Goal: Task Accomplishment & Management: Complete application form

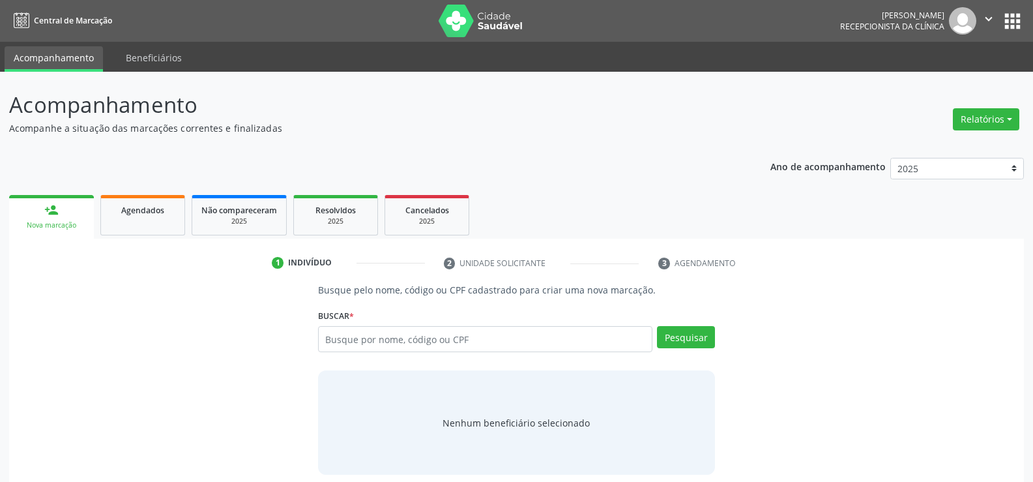
click at [143, 210] on span "Agendados" at bounding box center [142, 210] width 43 height 11
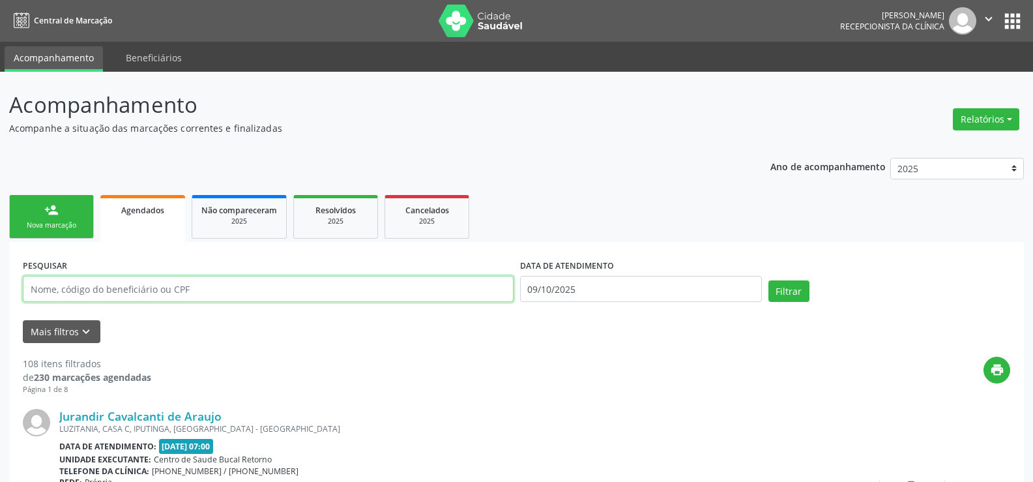
click at [136, 290] on input "text" at bounding box center [268, 289] width 491 height 26
type input "[PERSON_NAME]"
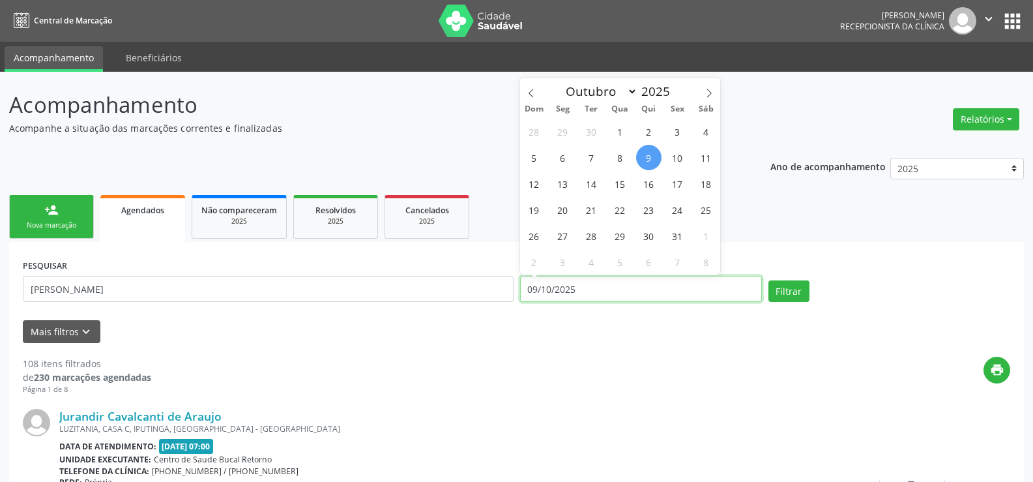
click at [491, 290] on div "PESQUISAR [PERSON_NAME] DATA DE ATENDIMENTO [DATE] Filtrar" at bounding box center [517, 283] width 994 height 55
click at [769, 280] on button "Filtrar" at bounding box center [789, 291] width 41 height 22
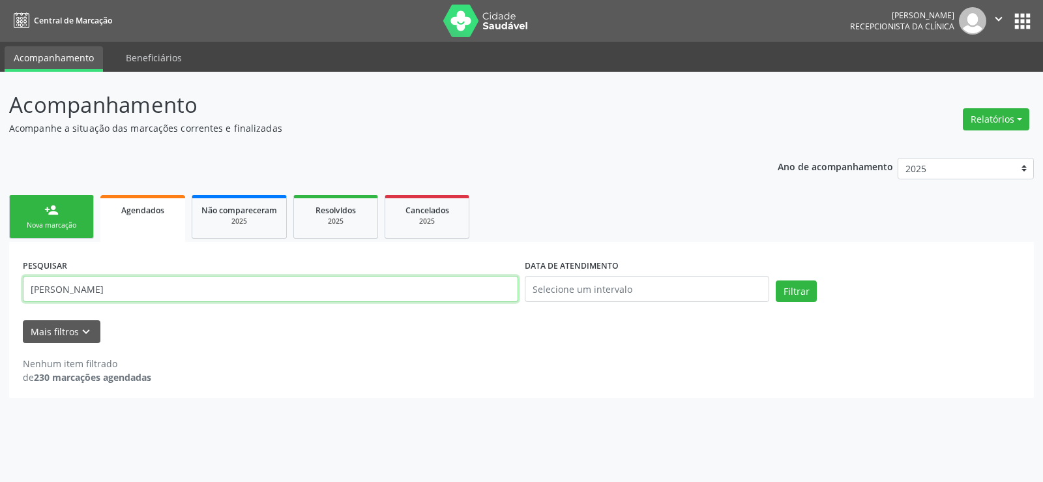
click at [114, 289] on input "[PERSON_NAME]" at bounding box center [270, 289] width 495 height 26
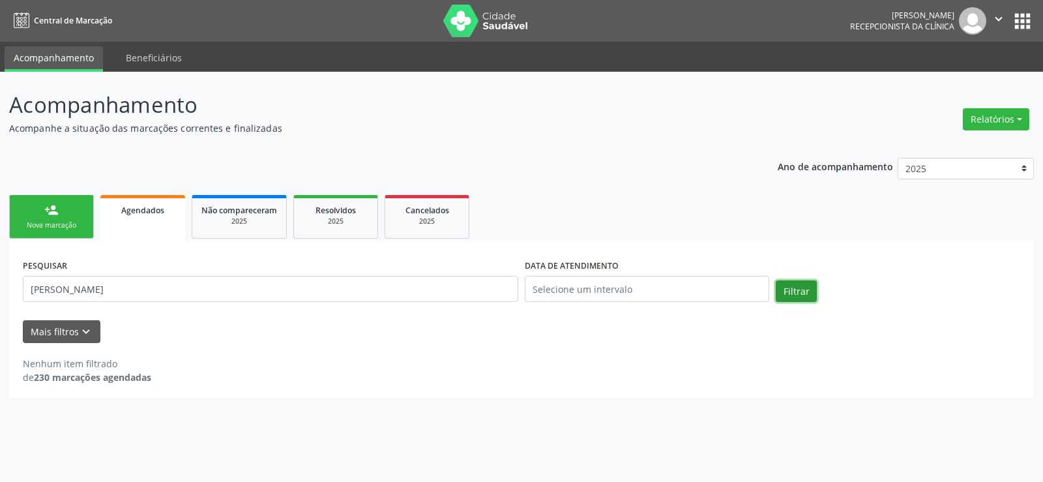
click at [795, 289] on button "Filtrar" at bounding box center [796, 291] width 41 height 22
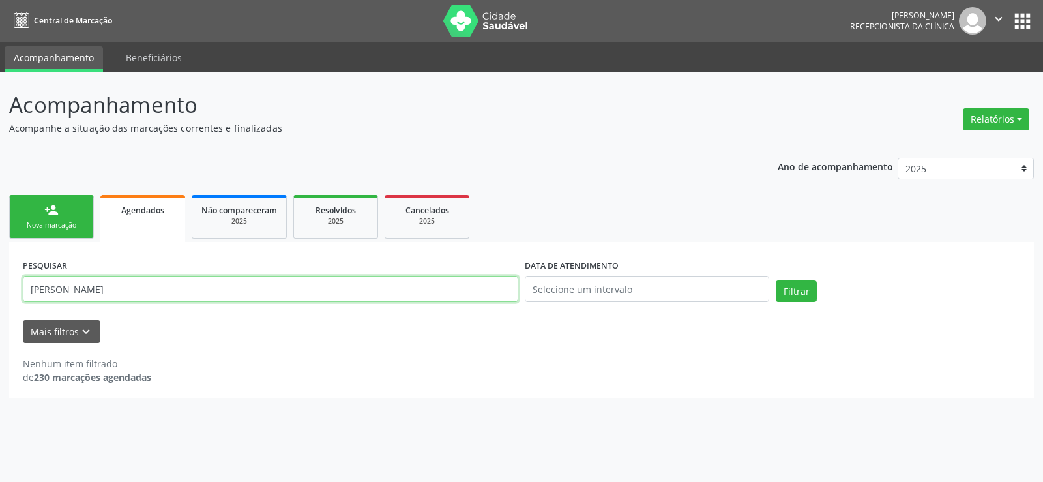
click at [286, 288] on input "[PERSON_NAME]" at bounding box center [270, 289] width 495 height 26
type input "[PERSON_NAME]"
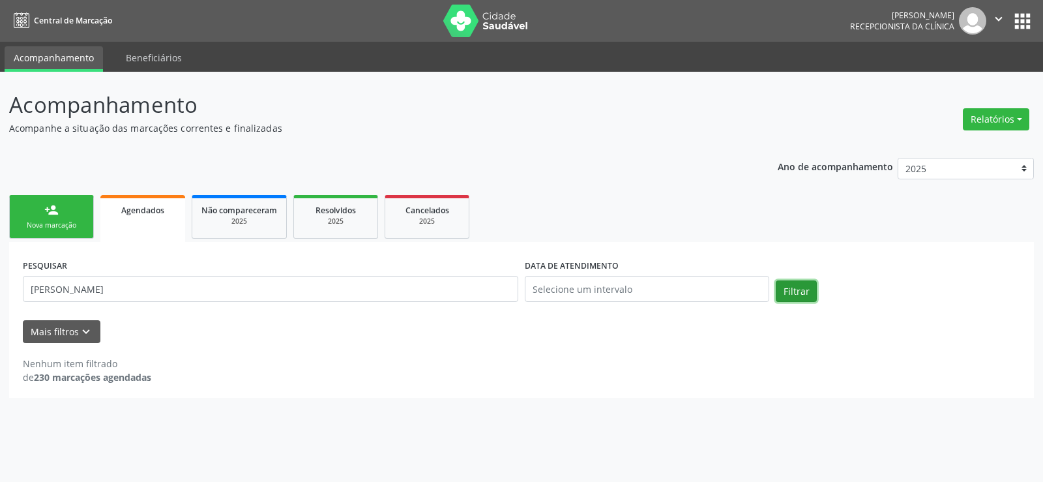
click at [782, 294] on button "Filtrar" at bounding box center [796, 291] width 41 height 22
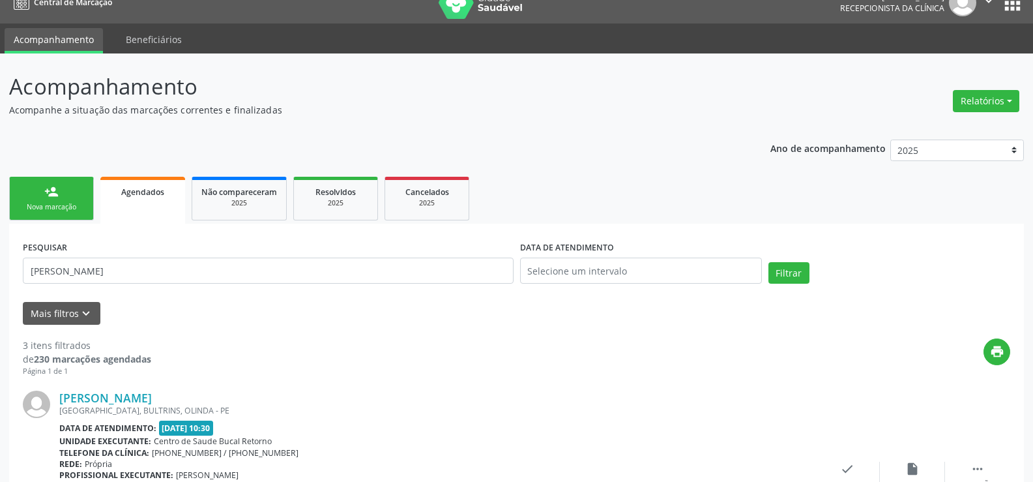
scroll to position [11, 0]
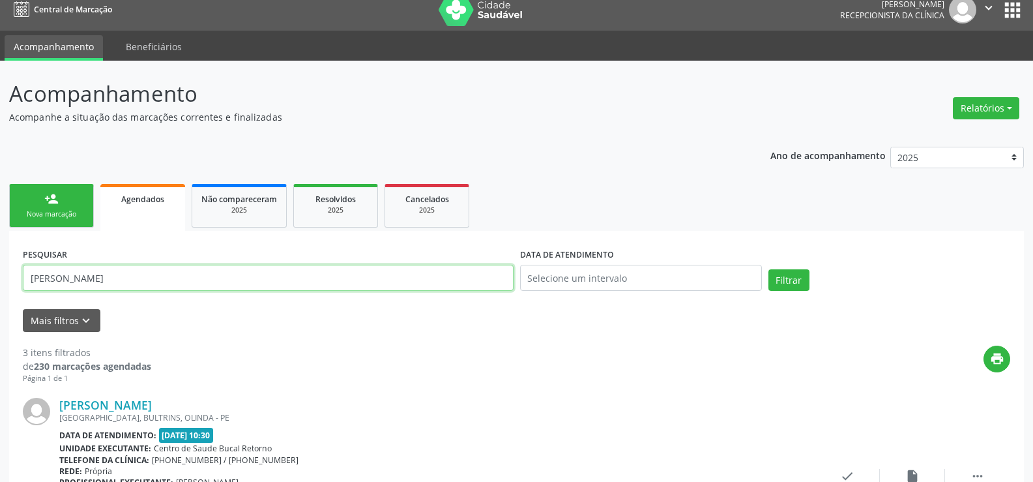
click at [200, 274] on input "[PERSON_NAME]" at bounding box center [268, 278] width 491 height 26
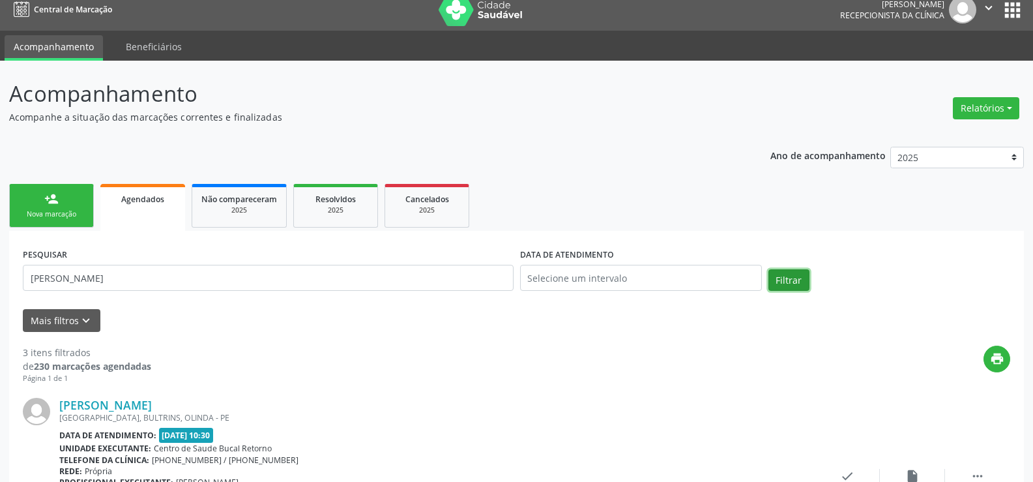
click at [788, 282] on button "Filtrar" at bounding box center [789, 280] width 41 height 22
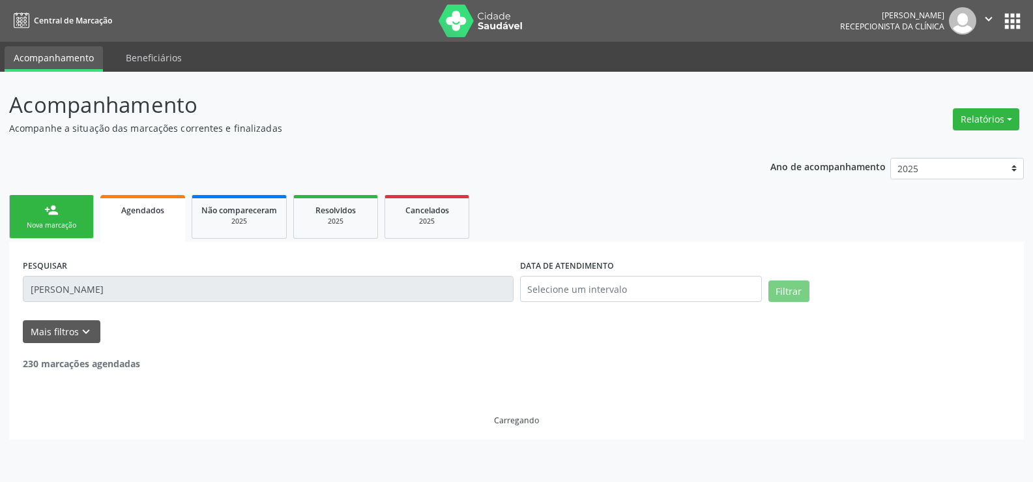
scroll to position [0, 0]
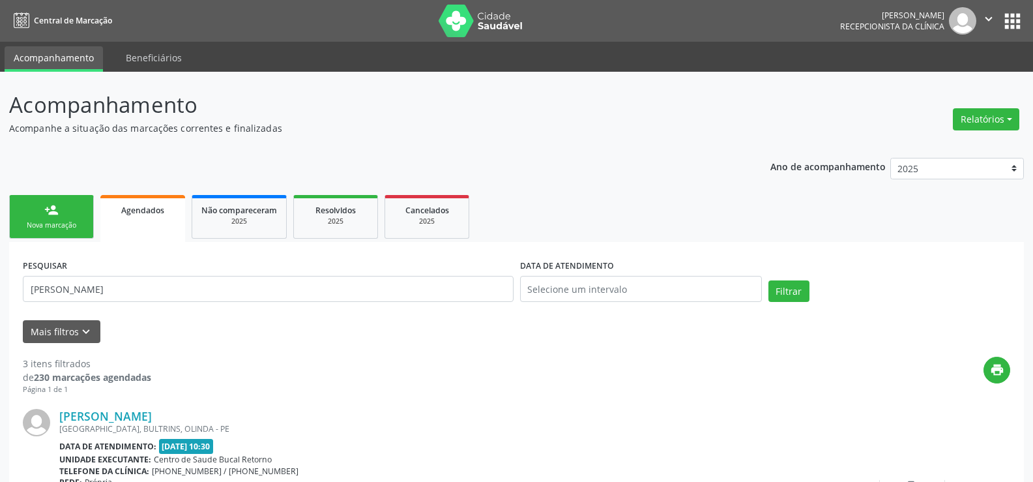
click at [794, 279] on div "PESQUISAR [PERSON_NAME] DATA DE ATENDIMENTO Filtrar" at bounding box center [517, 283] width 994 height 55
click at [793, 291] on button "Filtrar" at bounding box center [789, 291] width 41 height 22
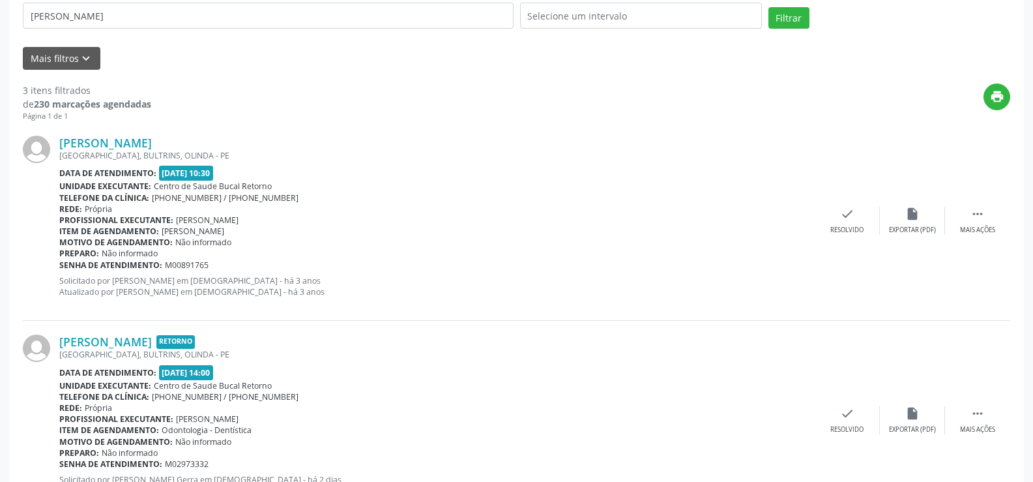
scroll to position [272, 0]
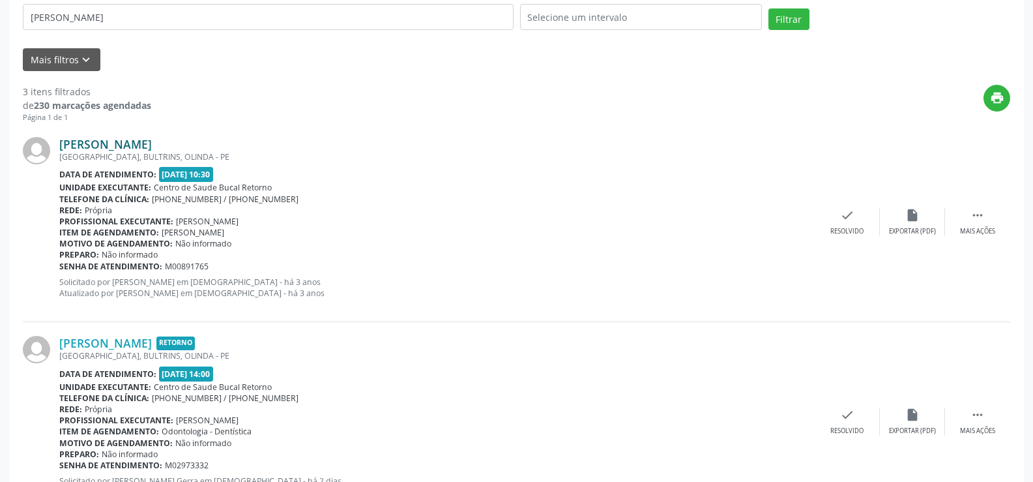
click at [117, 143] on link "[PERSON_NAME]" at bounding box center [105, 144] width 93 height 14
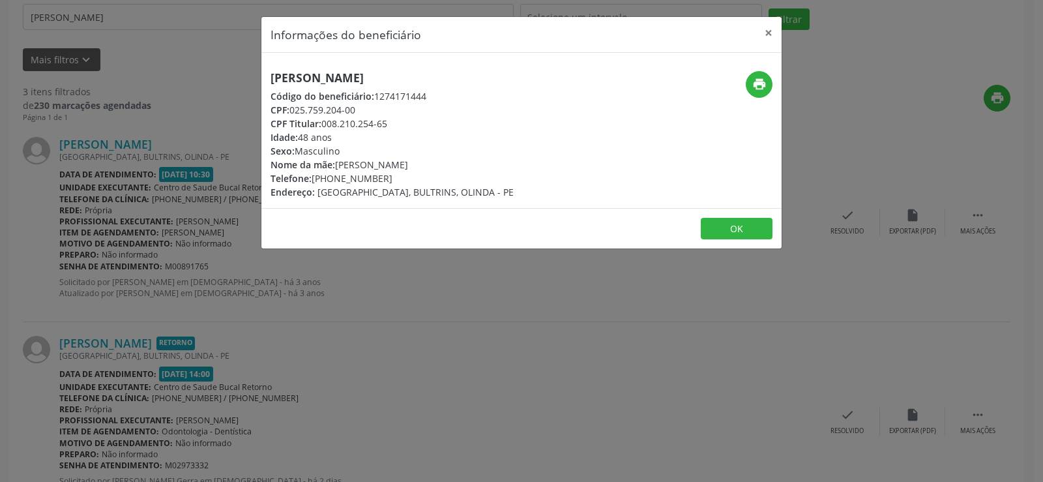
click at [325, 124] on div "CPF Titular: 008.210.254-65" at bounding box center [392, 124] width 243 height 14
drag, startPoint x: 293, startPoint y: 110, endPoint x: 357, endPoint y: 106, distance: 64.7
click at [357, 106] on div "CPF: 025.759.204-00" at bounding box center [392, 110] width 243 height 14
click at [346, 128] on div "CPF Titular: 008.210.254-65" at bounding box center [392, 124] width 243 height 14
drag, startPoint x: 322, startPoint y: 123, endPoint x: 407, endPoint y: 126, distance: 84.8
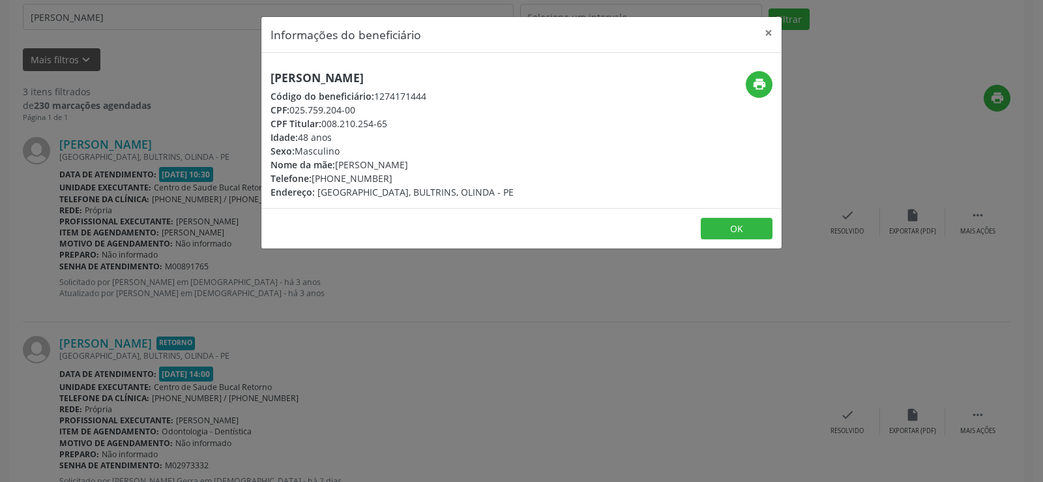
click at [407, 126] on div "CPF Titular: 008.210.254-65" at bounding box center [392, 124] width 243 height 14
copy div "008.210.254-65"
click at [767, 33] on button "×" at bounding box center [769, 33] width 26 height 32
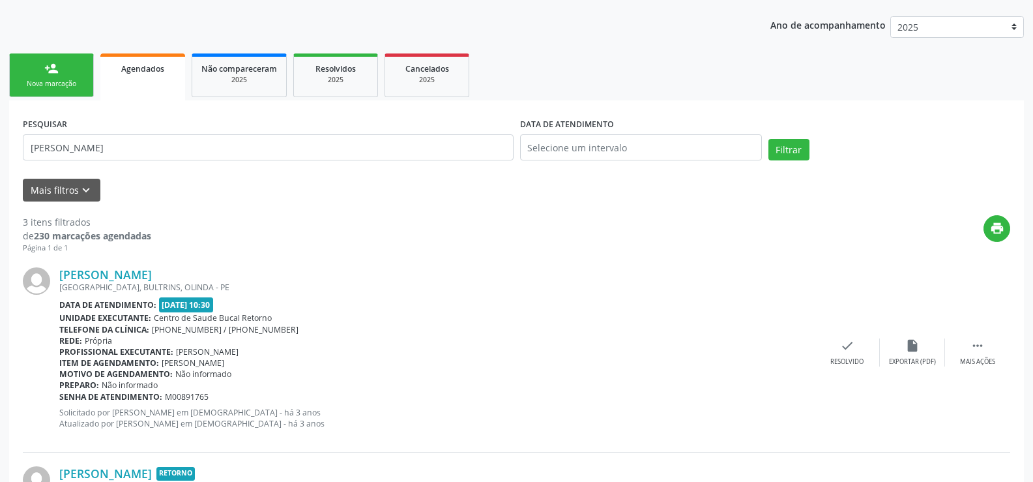
click at [61, 80] on div "Nova marcação" at bounding box center [51, 84] width 65 height 10
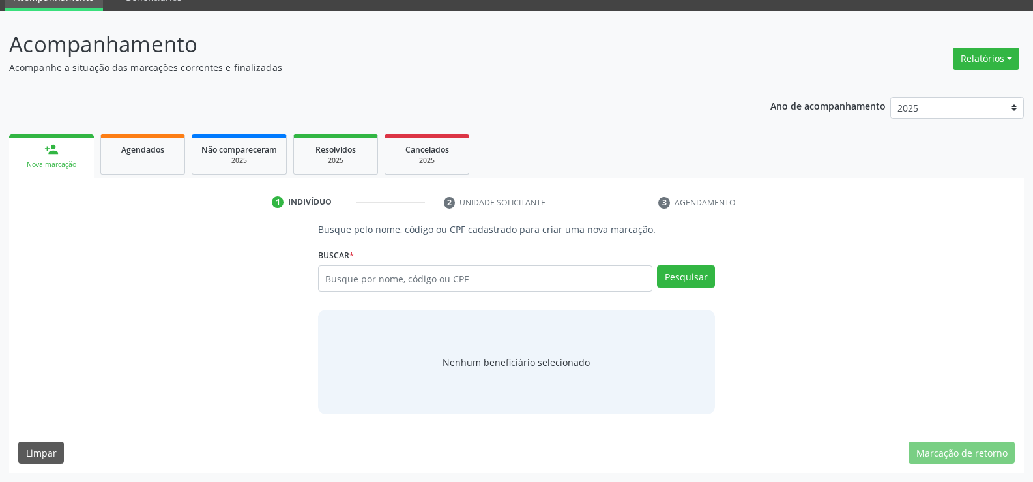
scroll to position [61, 0]
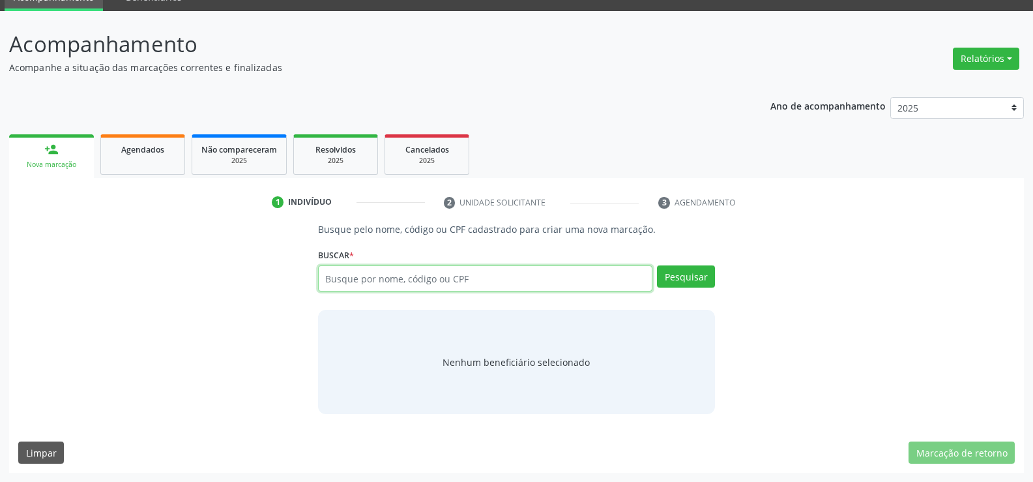
click at [362, 278] on input "text" at bounding box center [485, 278] width 334 height 26
paste input "008.210.254-65"
type input "008.210.254-65"
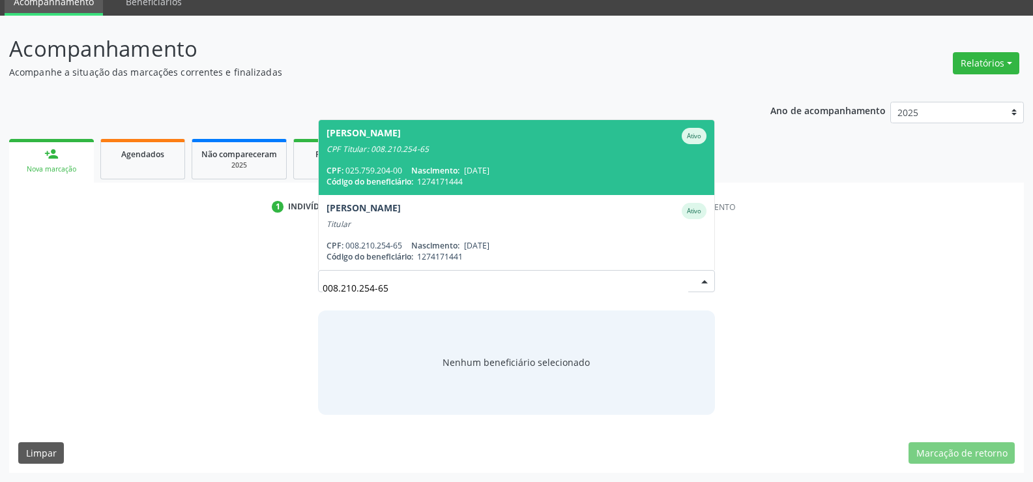
scroll to position [56, 0]
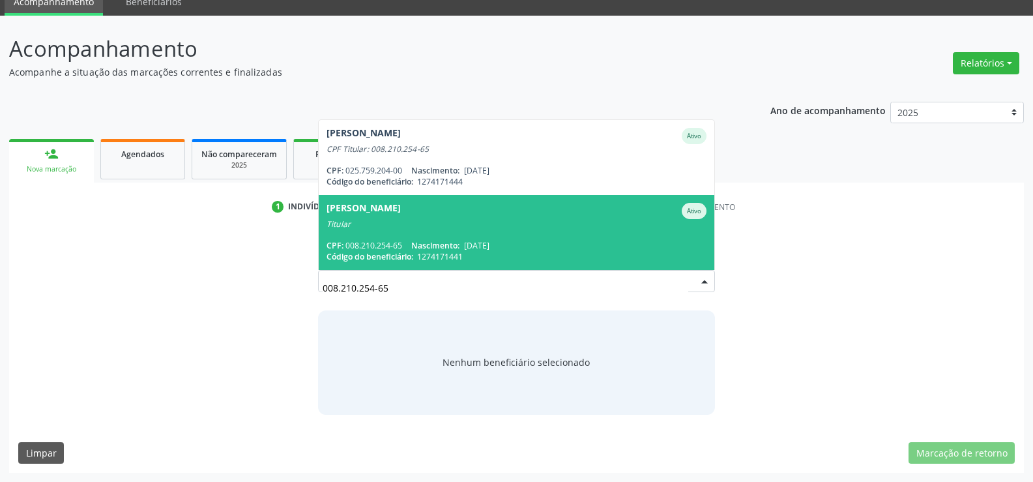
click at [563, 235] on span "[PERSON_NAME] Titular CPF: 008.210.254-65 Nascimento: [DATE] Código do benefici…" at bounding box center [517, 232] width 396 height 75
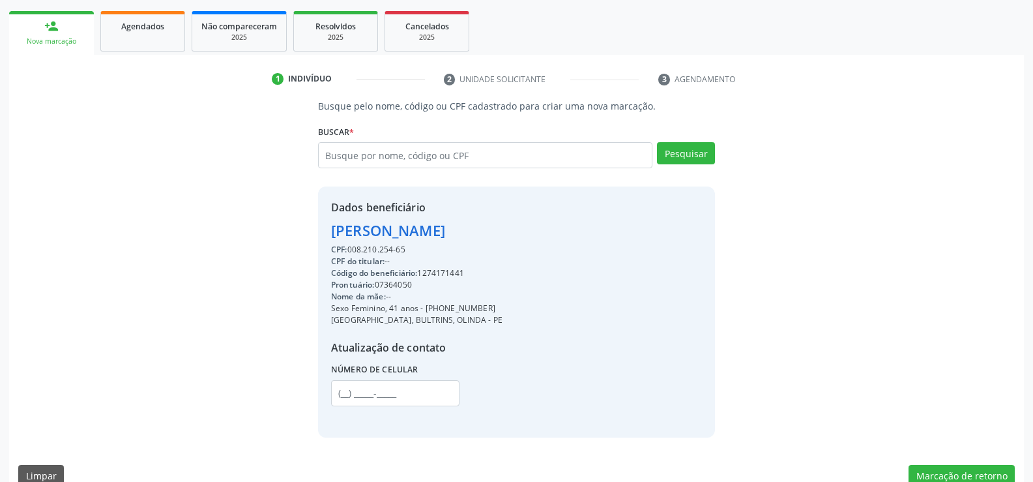
scroll to position [186, 0]
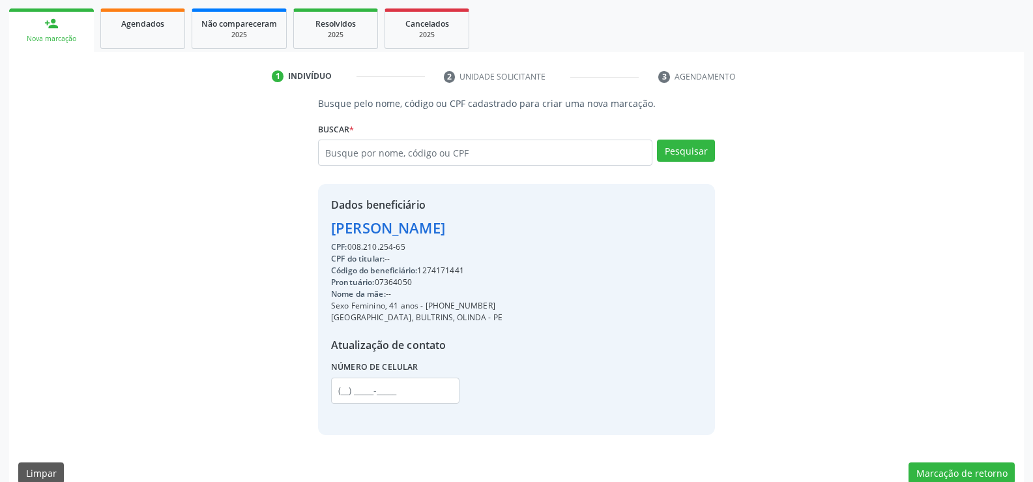
drag, startPoint x: 332, startPoint y: 229, endPoint x: 563, endPoint y: 228, distance: 231.4
click at [503, 228] on div "[PERSON_NAME]" at bounding box center [416, 228] width 171 height 22
copy div "[PERSON_NAME]"
click at [122, 32] on link "Agendados" at bounding box center [142, 28] width 85 height 40
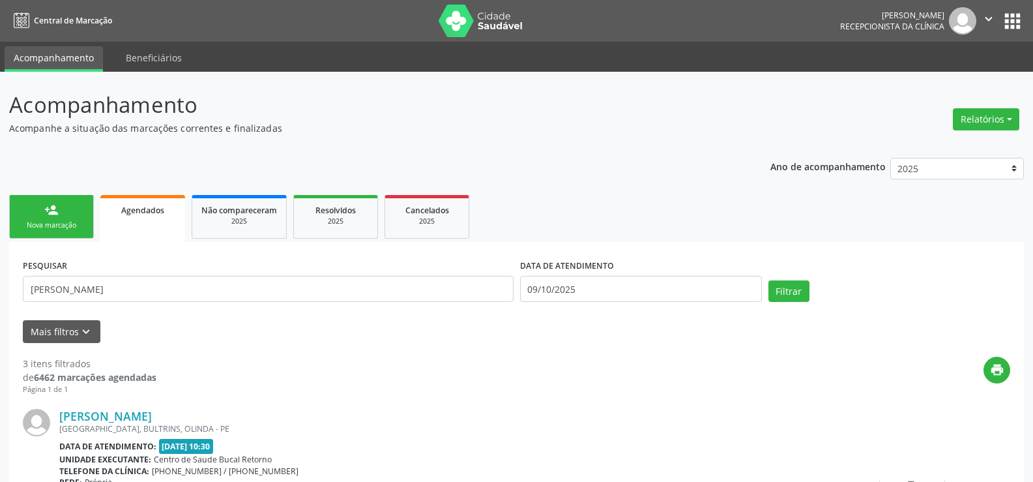
click at [115, 263] on div "PESQUISAR [PERSON_NAME]" at bounding box center [268, 283] width 497 height 55
click at [140, 306] on div "PESQUISAR [PERSON_NAME]" at bounding box center [268, 283] width 497 height 55
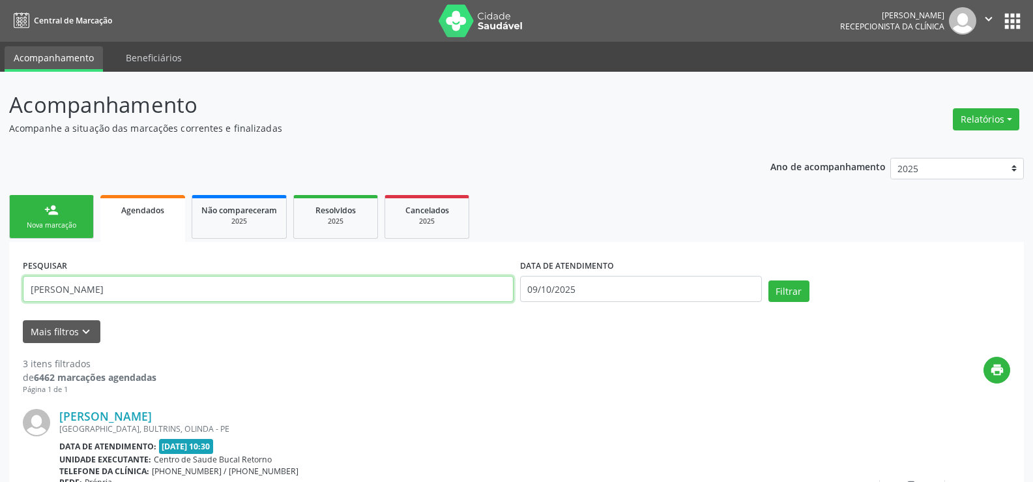
click at [145, 290] on input "[PERSON_NAME]" at bounding box center [268, 289] width 491 height 26
drag, startPoint x: 151, startPoint y: 290, endPoint x: 5, endPoint y: 278, distance: 146.5
paste input "[PERSON_NAME]"
type input "[PERSON_NAME]"
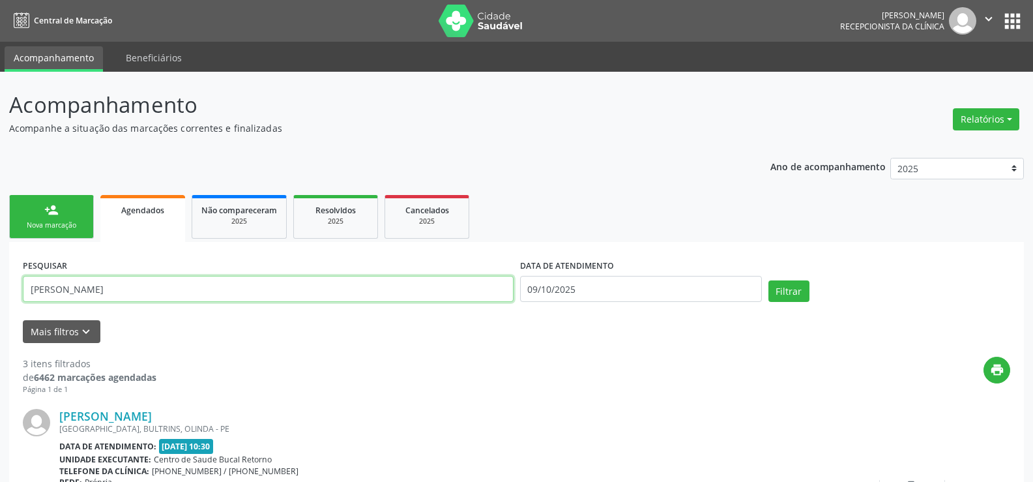
click at [769, 280] on button "Filtrar" at bounding box center [789, 291] width 41 height 22
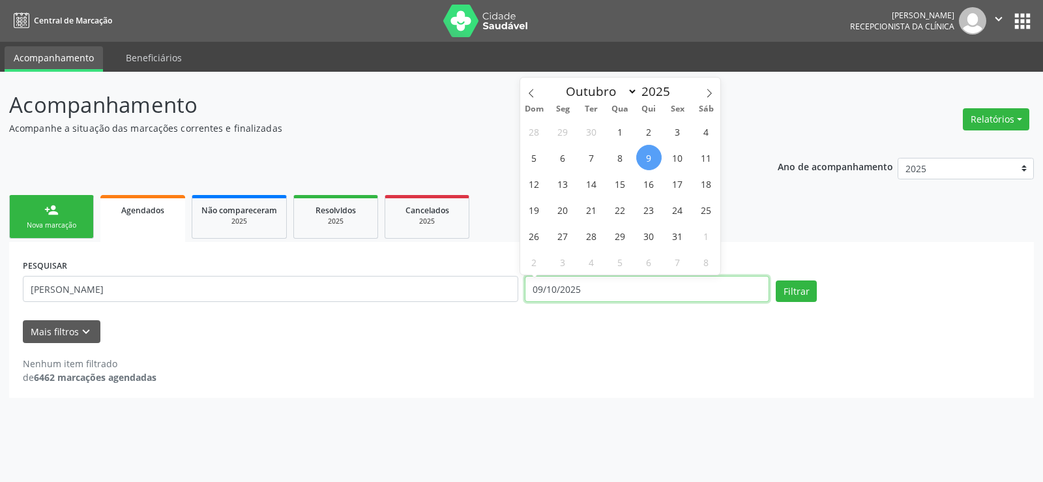
drag, startPoint x: 599, startPoint y: 288, endPoint x: 503, endPoint y: 286, distance: 95.9
click at [503, 286] on div "PESQUISAR [PERSON_NAME] DATA DE ATENDIMENTO [DATE] Filtrar" at bounding box center [522, 283] width 1004 height 55
click at [776, 280] on button "Filtrar" at bounding box center [796, 291] width 41 height 22
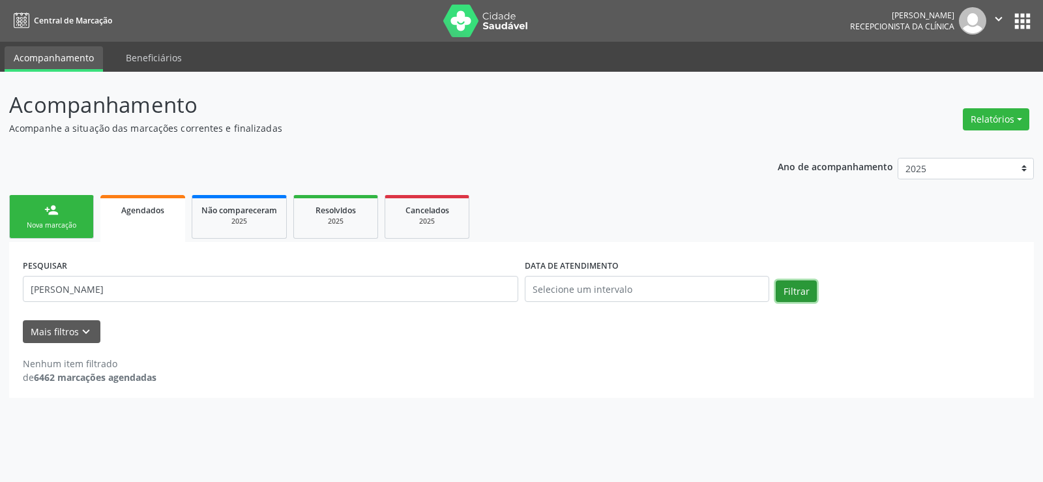
click at [792, 296] on button "Filtrar" at bounding box center [796, 291] width 41 height 22
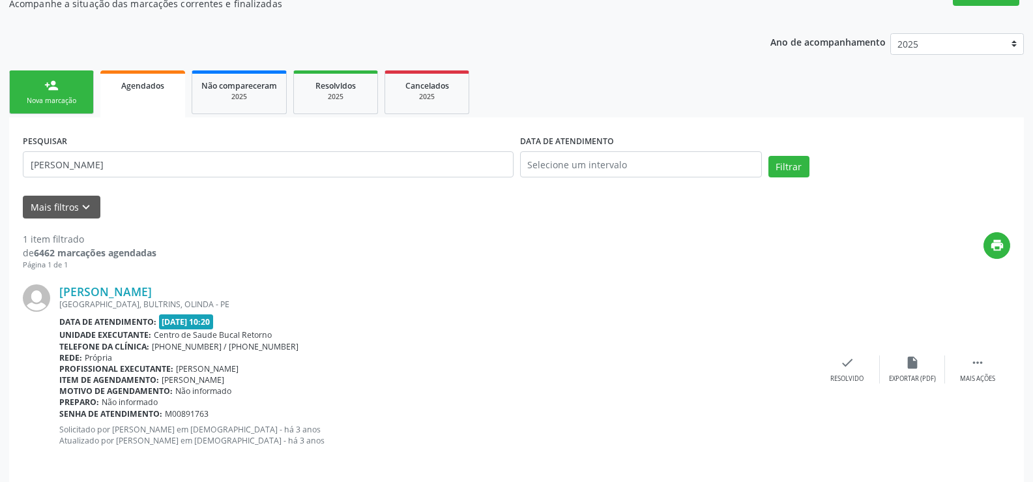
scroll to position [134, 0]
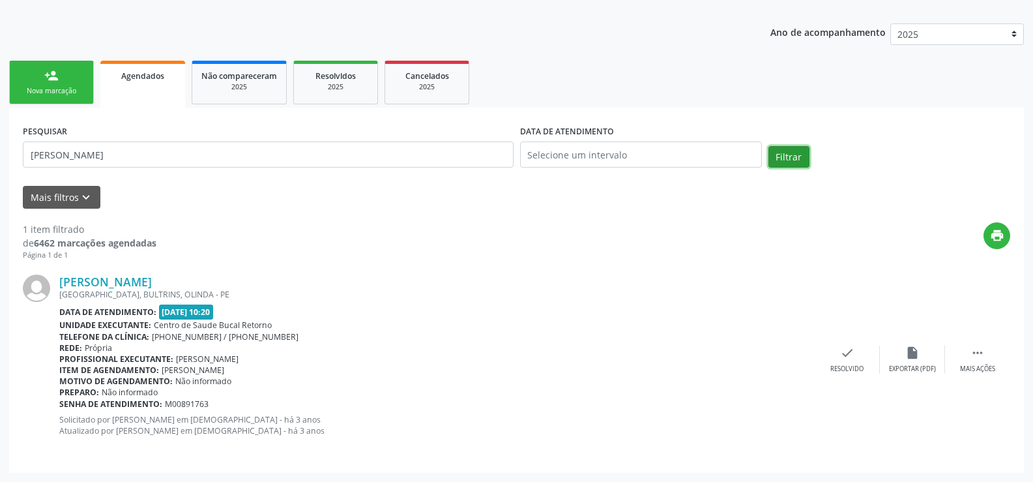
click at [801, 163] on button "Filtrar" at bounding box center [789, 157] width 41 height 22
click at [782, 158] on button "Filtrar" at bounding box center [789, 157] width 41 height 22
click at [800, 158] on button "Filtrar" at bounding box center [789, 157] width 41 height 22
click at [61, 81] on link "person_add Nova marcação" at bounding box center [51, 83] width 85 height 44
